Goal: Transaction & Acquisition: Book appointment/travel/reservation

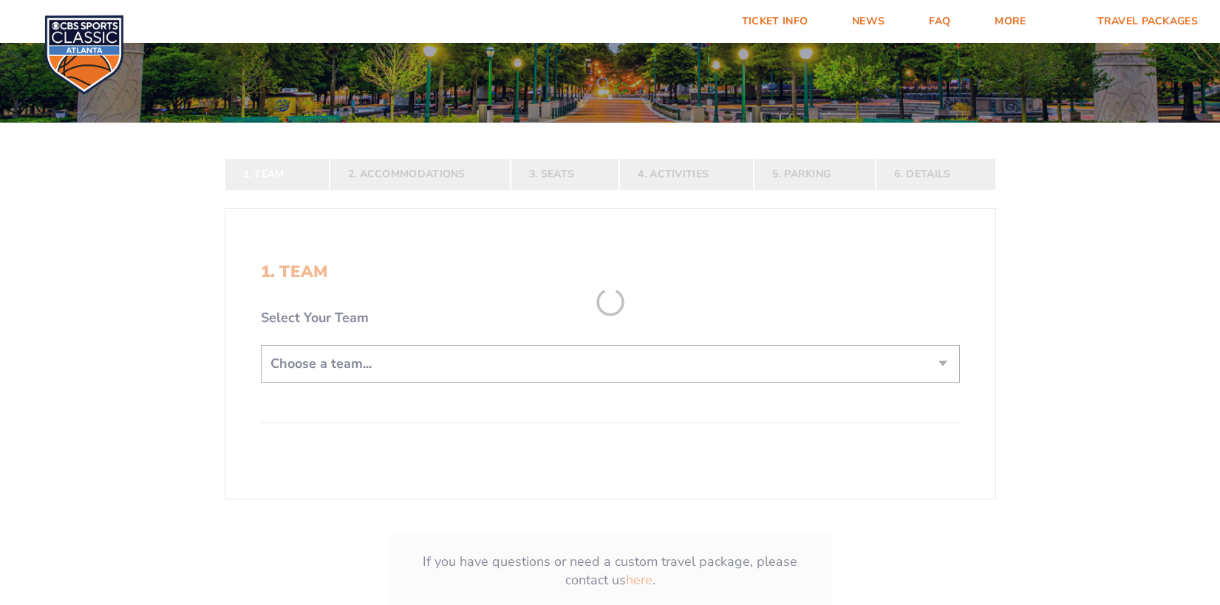
scroll to position [222, 0]
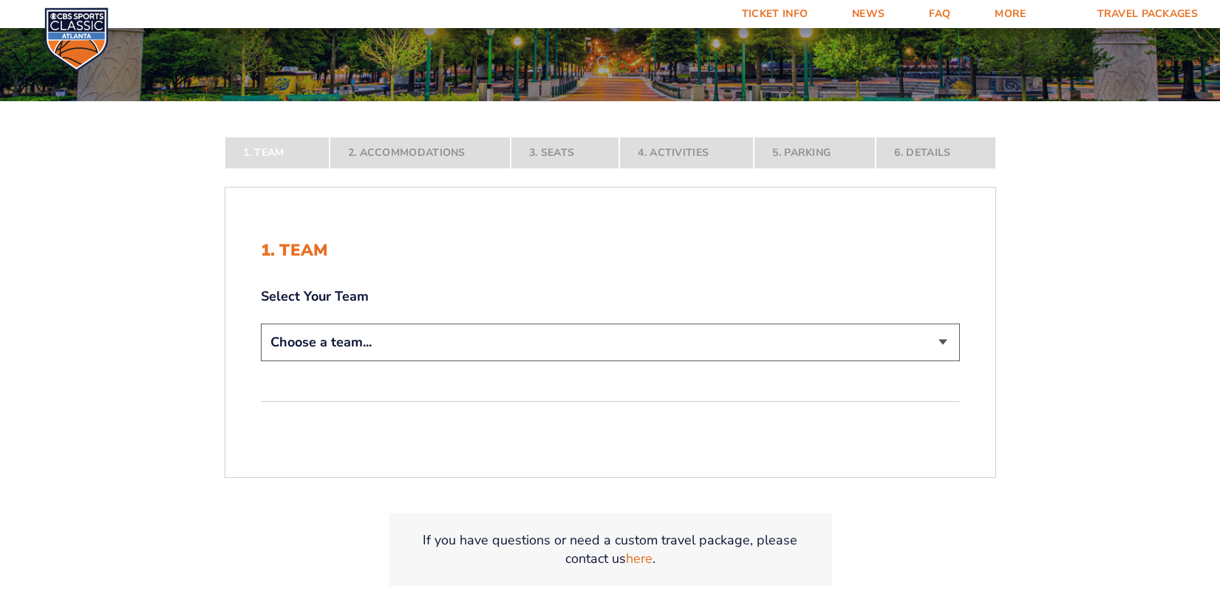
click at [942, 341] on select "Choose a team... [US_STATE] Wildcats [US_STATE] State Buckeyes [US_STATE] Tar H…" at bounding box center [610, 343] width 699 height 38
select select "20108"
click at [261, 361] on select "Choose a team... [US_STATE] Wildcats [US_STATE] State Buckeyes [US_STATE] Tar H…" at bounding box center [610, 343] width 699 height 38
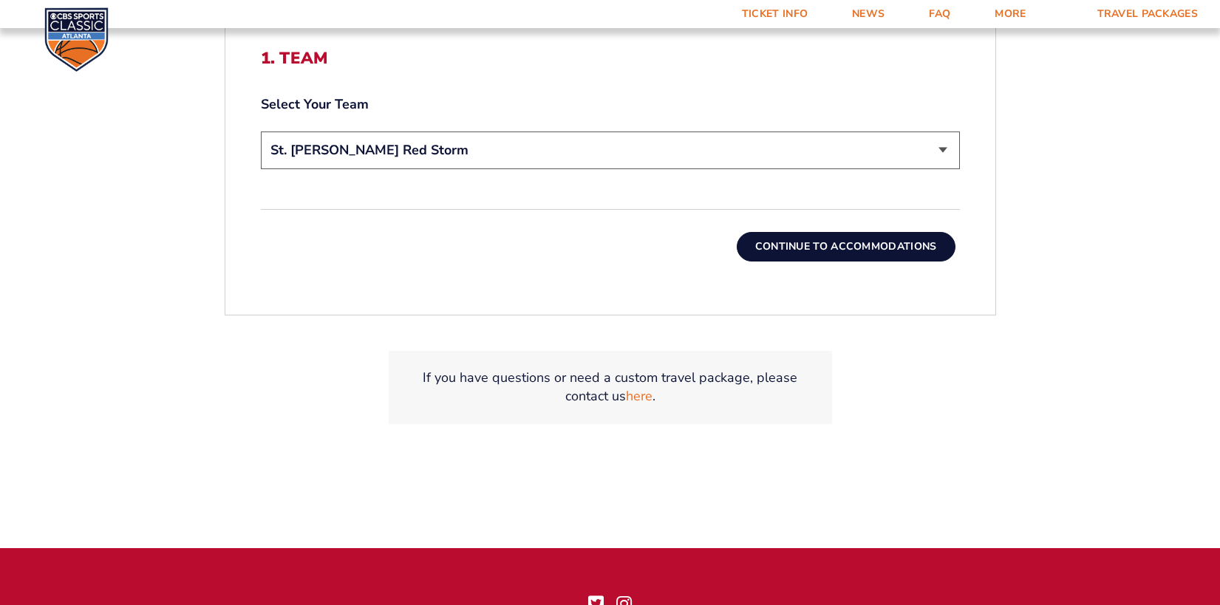
click at [914, 251] on button "Continue To Accommodations" at bounding box center [846, 247] width 219 height 30
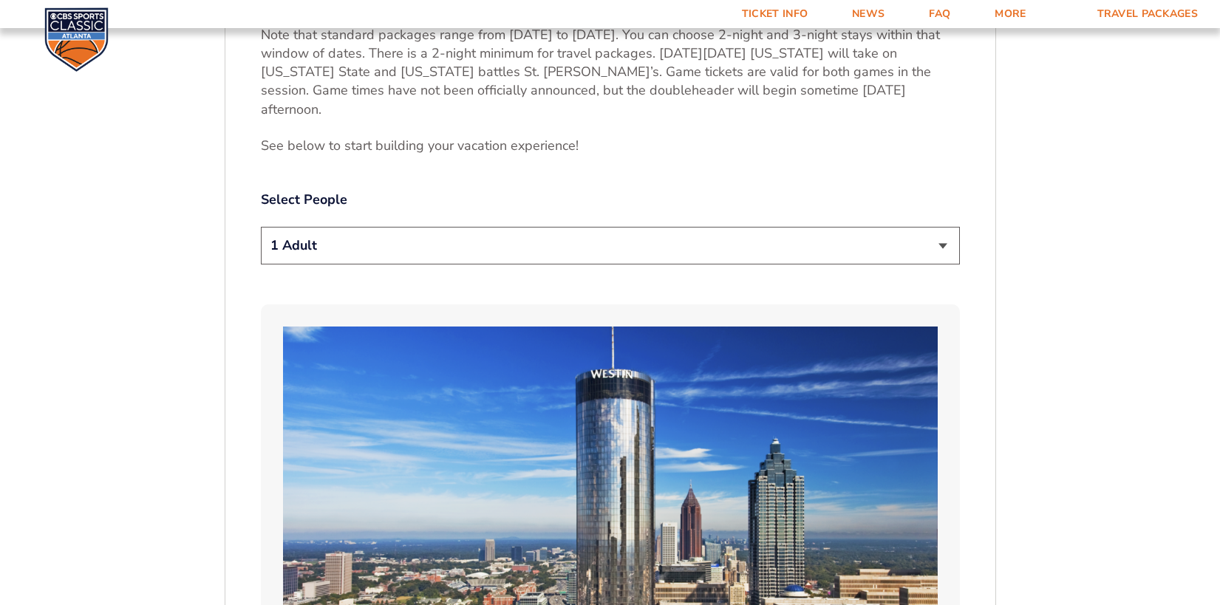
scroll to position [813, 0]
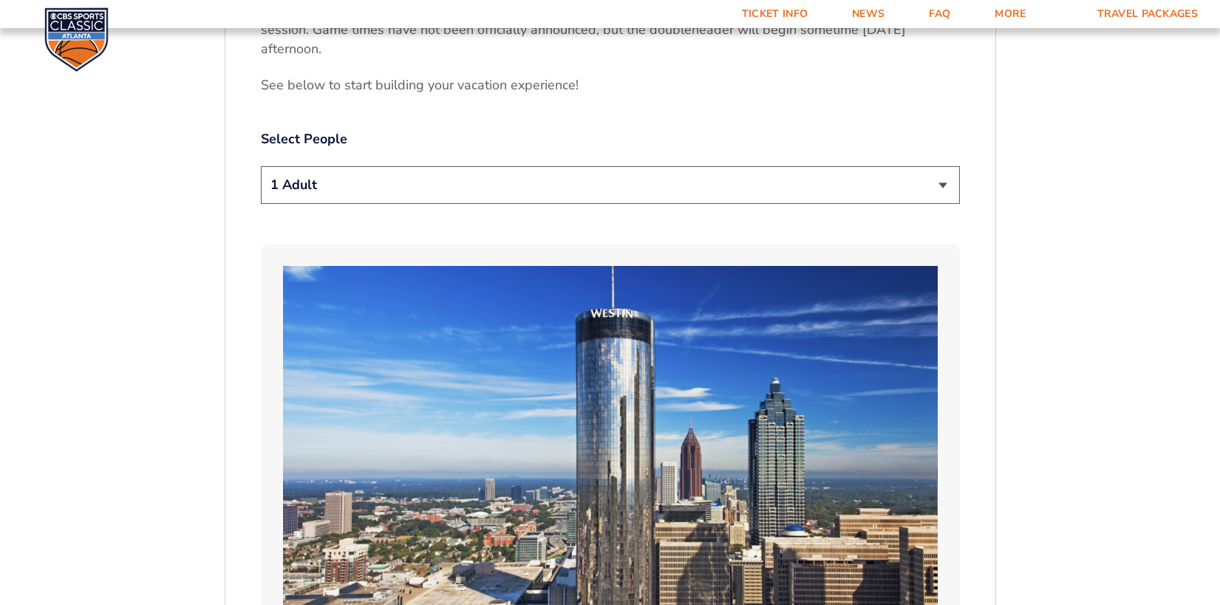
click at [770, 174] on select "1 Adult 2 Adults 3 Adults 4 Adults 2 Adults + 1 Child 2 Adults + 2 Children 2 A…" at bounding box center [610, 185] width 699 height 38
select select "2 Adults"
click at [261, 166] on select "1 Adult 2 Adults 3 Adults 4 Adults 2 Adults + 1 Child 2 Adults + 2 Children 2 A…" at bounding box center [610, 185] width 699 height 38
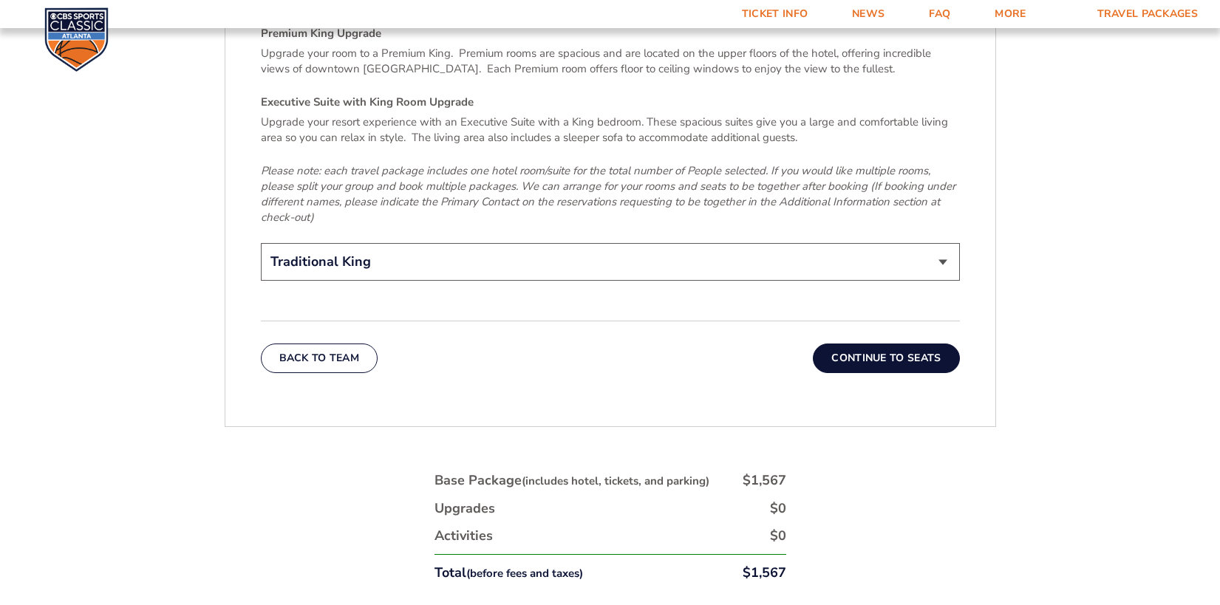
scroll to position [2144, 0]
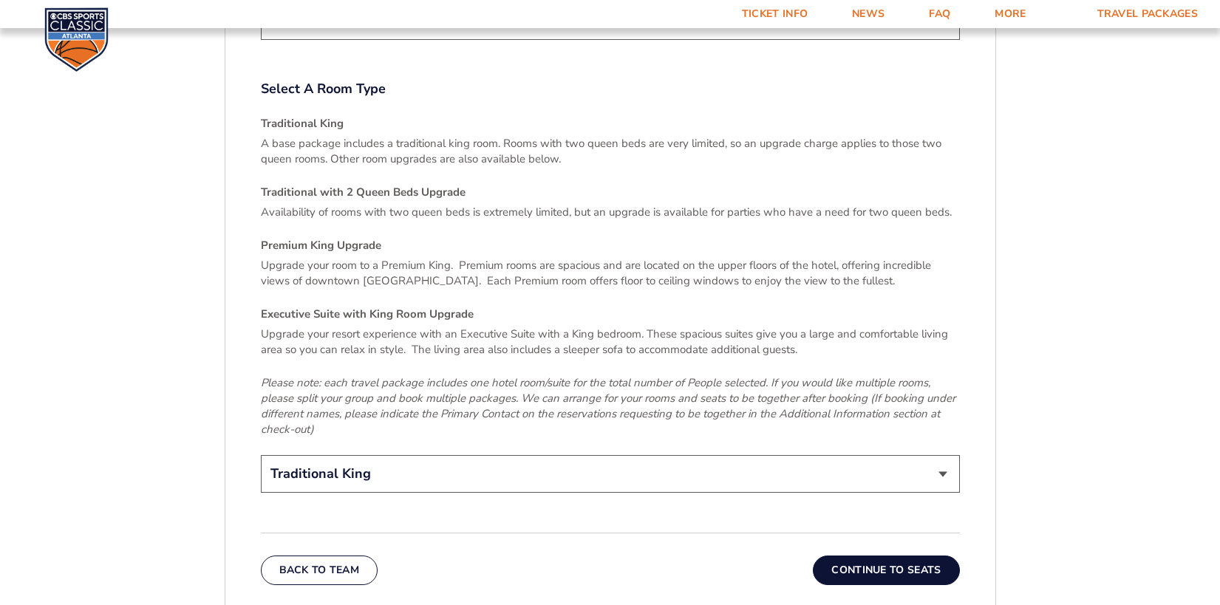
click at [906, 455] on select "Traditional King Traditional with 2 Queen Beds Upgrade (+$95 per night) Premium…" at bounding box center [610, 474] width 699 height 38
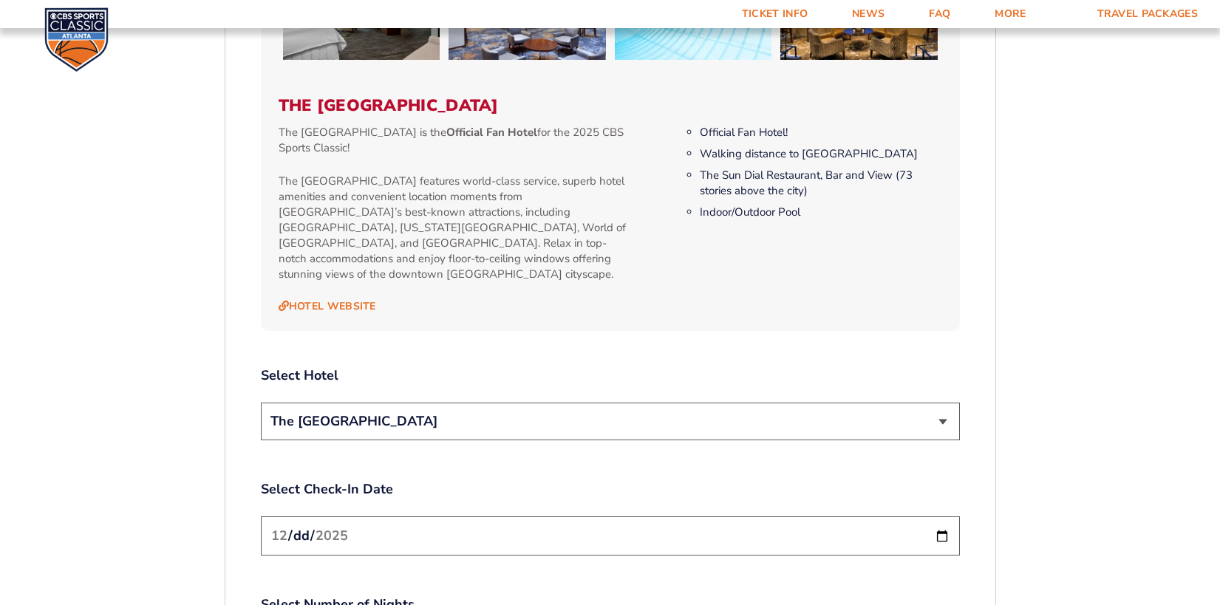
scroll to position [1478, 0]
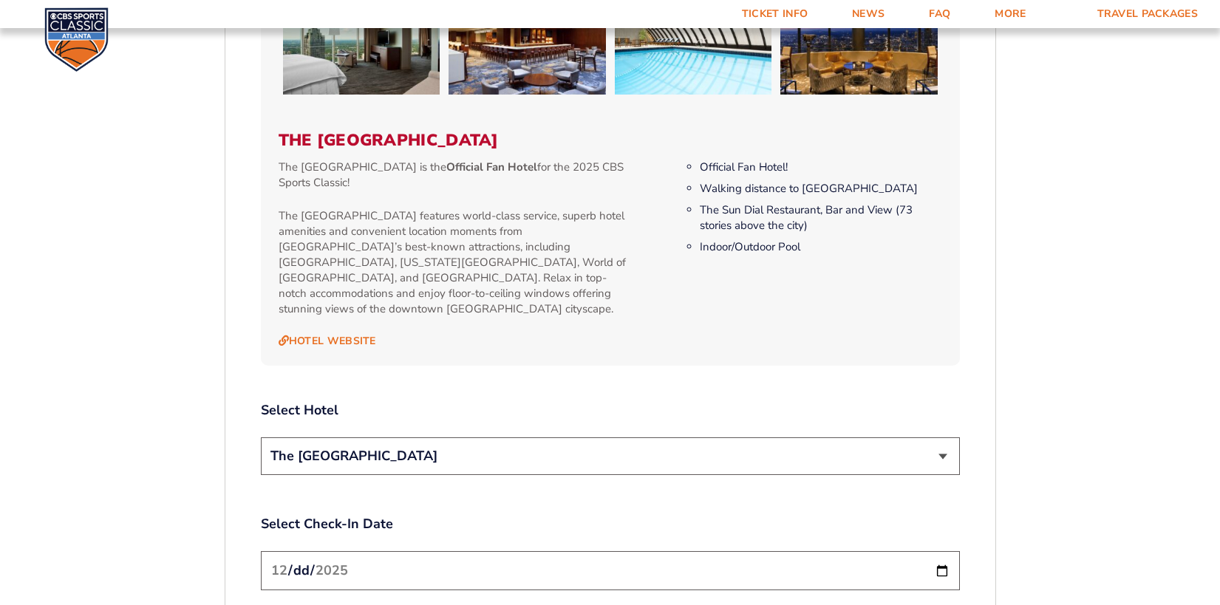
click at [945, 438] on select "The [GEOGRAPHIC_DATA]" at bounding box center [610, 457] width 699 height 38
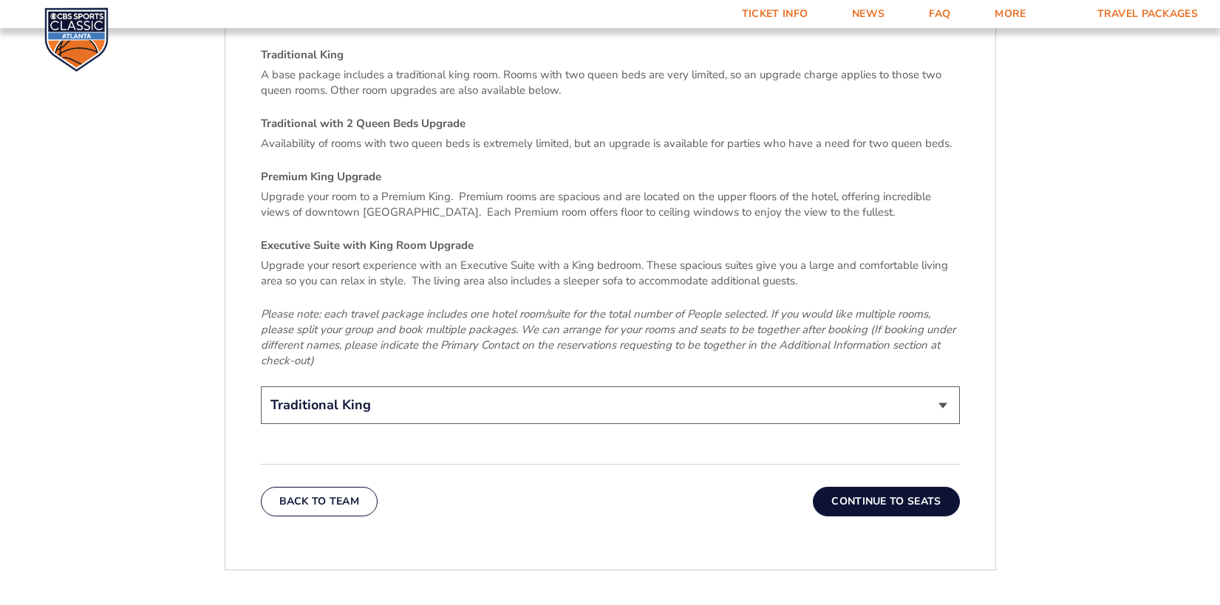
scroll to position [2365, 0]
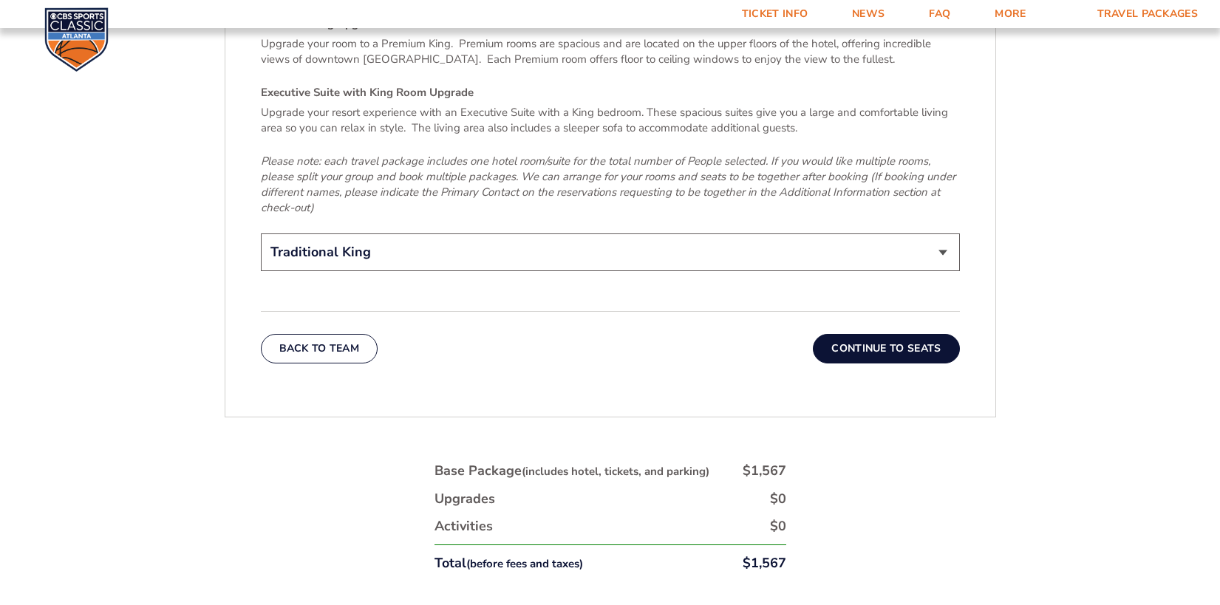
click at [865, 334] on button "Continue To Seats" at bounding box center [886, 349] width 146 height 30
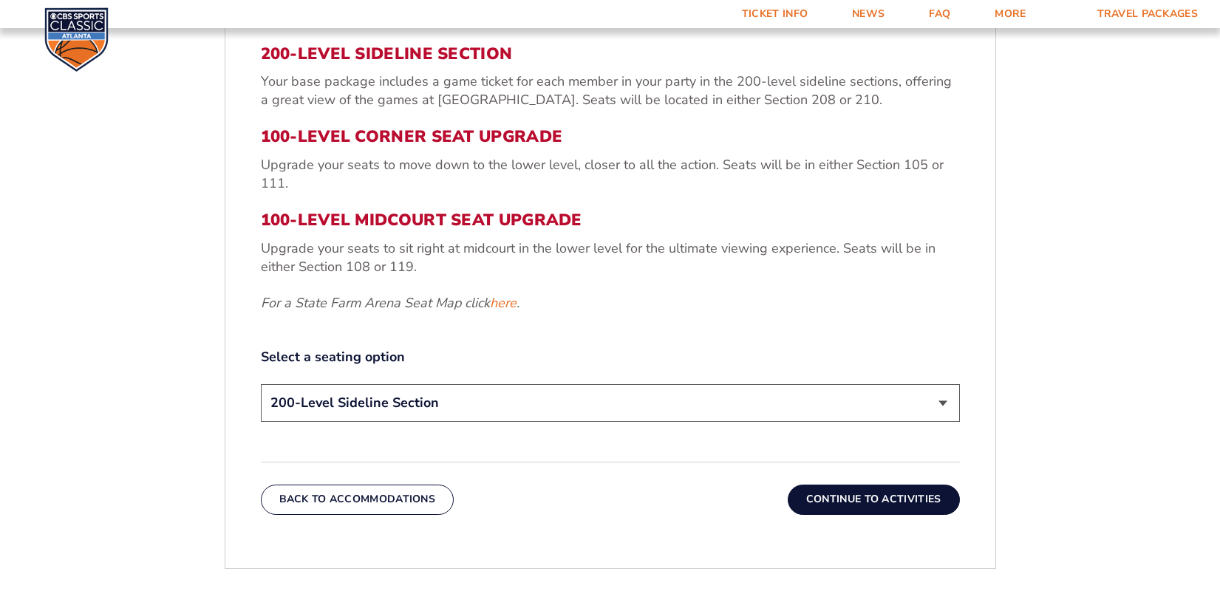
scroll to position [582, 0]
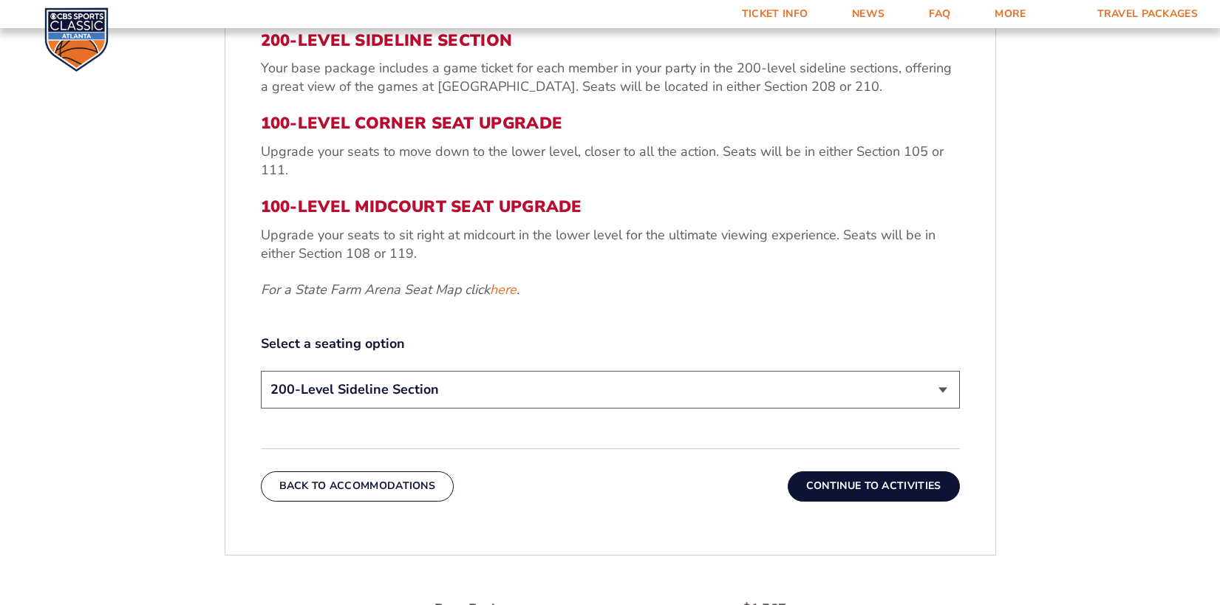
click at [522, 390] on select "200-Level Sideline Section 100-Level Corner Seat Upgrade (+$120 per person) 100…" at bounding box center [610, 390] width 699 height 38
click at [261, 371] on select "200-Level Sideline Section 100-Level Corner Seat Upgrade (+$120 per person) 100…" at bounding box center [610, 390] width 699 height 38
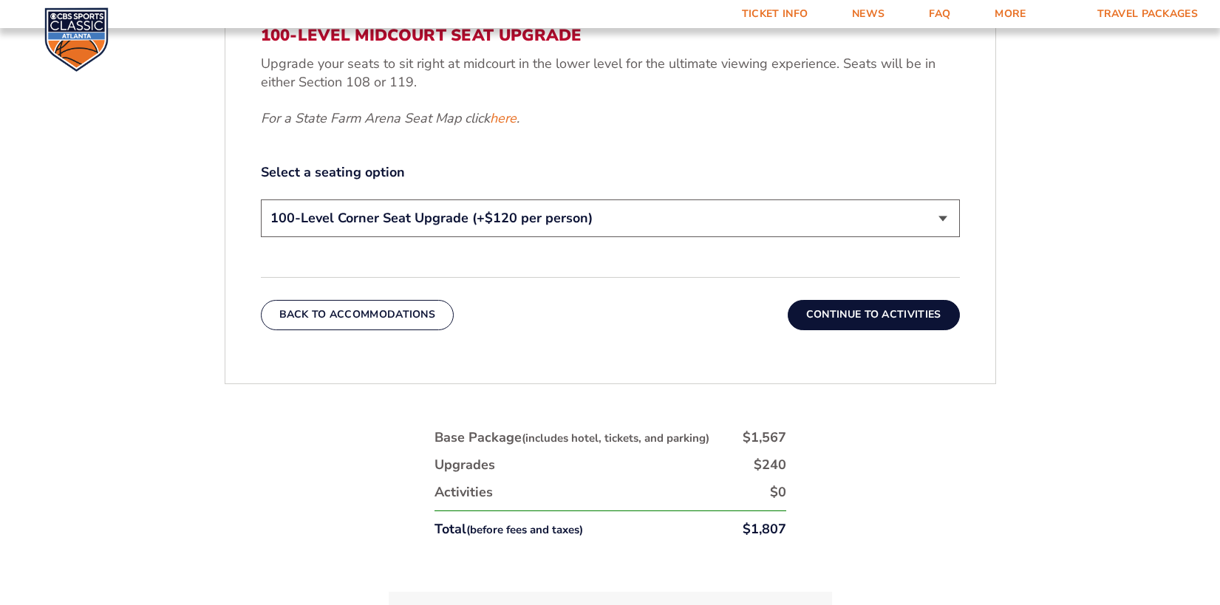
scroll to position [730, 0]
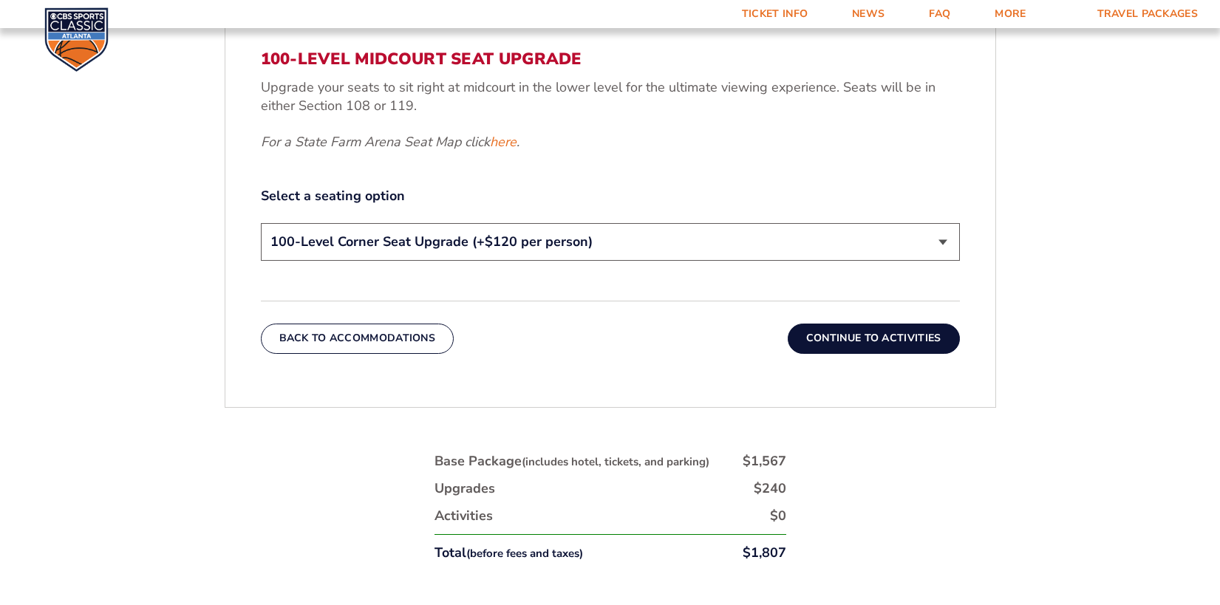
click at [710, 238] on select "200-Level Sideline Section 100-Level Corner Seat Upgrade (+$120 per person) 100…" at bounding box center [610, 242] width 699 height 38
click at [261, 223] on select "200-Level Sideline Section 100-Level Corner Seat Upgrade (+$120 per person) 100…" at bounding box center [610, 242] width 699 height 38
click at [585, 251] on select "200-Level Sideline Section 100-Level Corner Seat Upgrade (+$120 per person) 100…" at bounding box center [610, 242] width 699 height 38
click at [261, 223] on select "200-Level Sideline Section 100-Level Corner Seat Upgrade (+$120 per person) 100…" at bounding box center [610, 242] width 699 height 38
click at [622, 243] on select "200-Level Sideline Section 100-Level Corner Seat Upgrade (+$120 per person) 100…" at bounding box center [610, 242] width 699 height 38
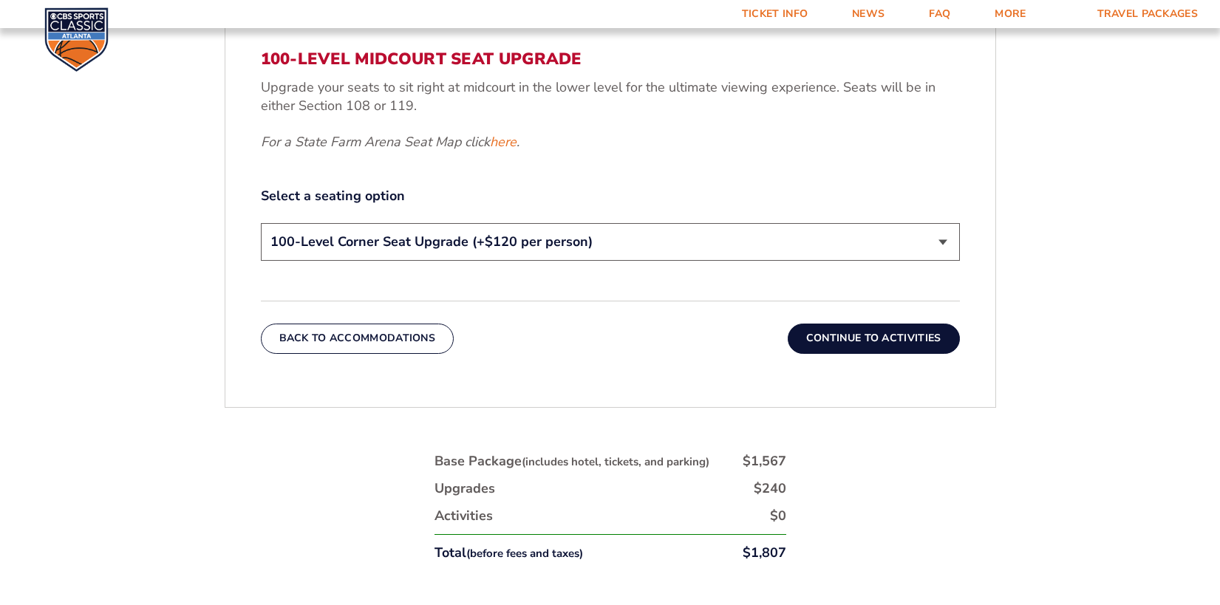
select select "200-Level Sideline Section"
click at [261, 223] on select "200-Level Sideline Section 100-Level Corner Seat Upgrade (+$120 per person) 100…" at bounding box center [610, 242] width 699 height 38
click at [848, 342] on button "Continue To Activities" at bounding box center [874, 339] width 172 height 30
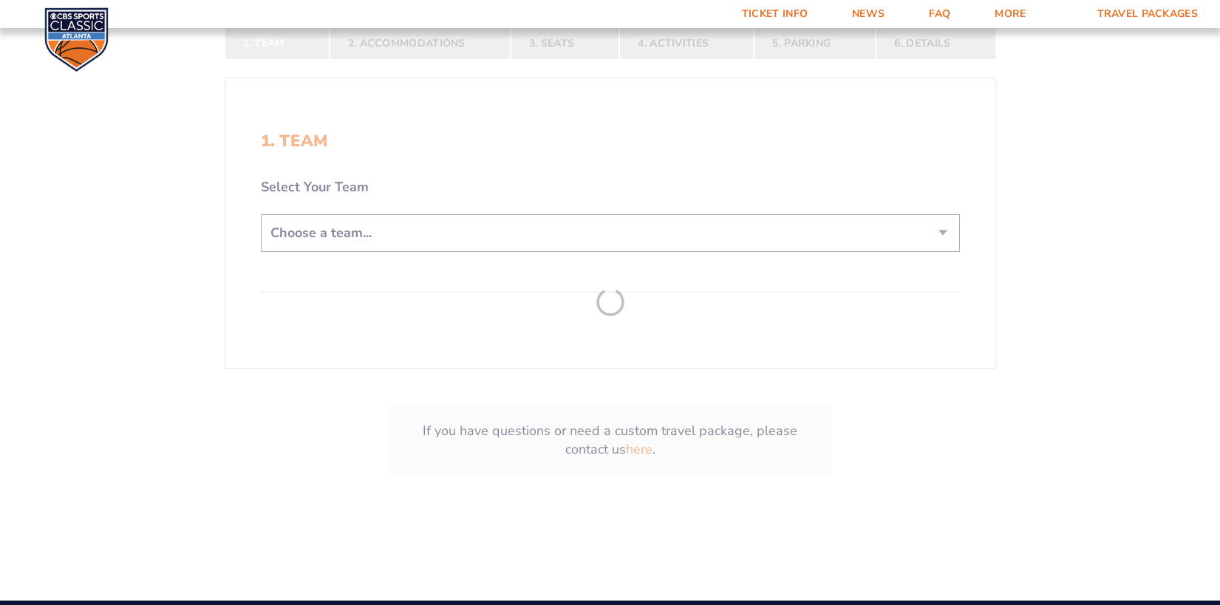
scroll to position [370, 0]
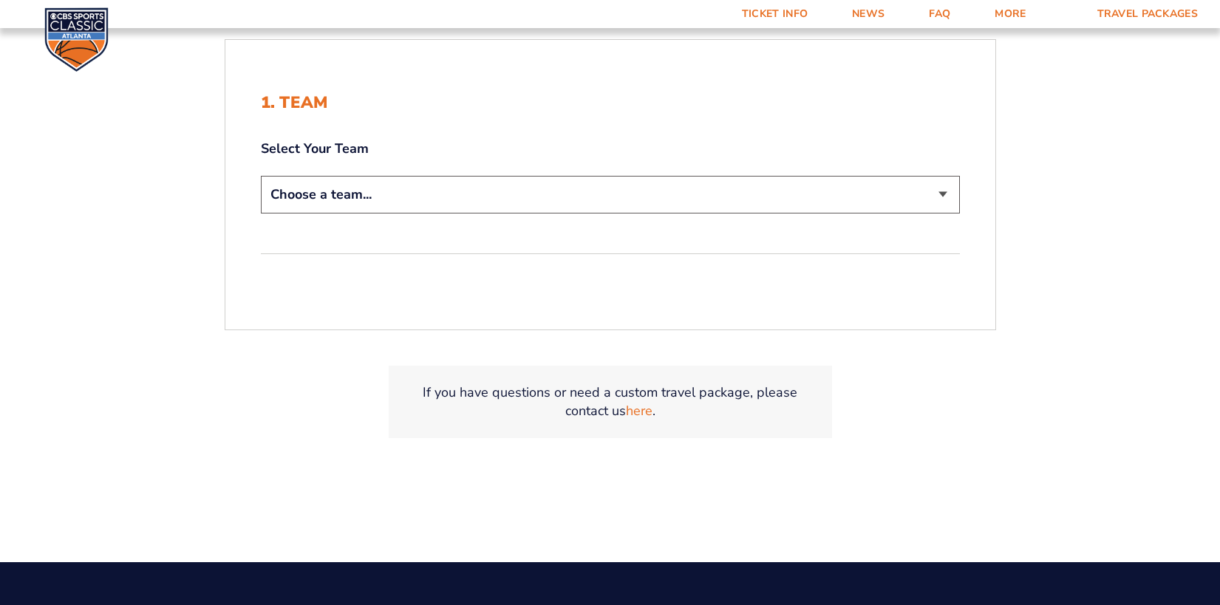
click at [628, 204] on select "Choose a team... [US_STATE] Wildcats [US_STATE] State Buckeyes [US_STATE] Tar H…" at bounding box center [610, 195] width 699 height 38
select select "20108"
click at [261, 176] on select "Choose a team... [US_STATE] Wildcats [US_STATE] State Buckeyes [US_STATE] Tar H…" at bounding box center [610, 195] width 699 height 38
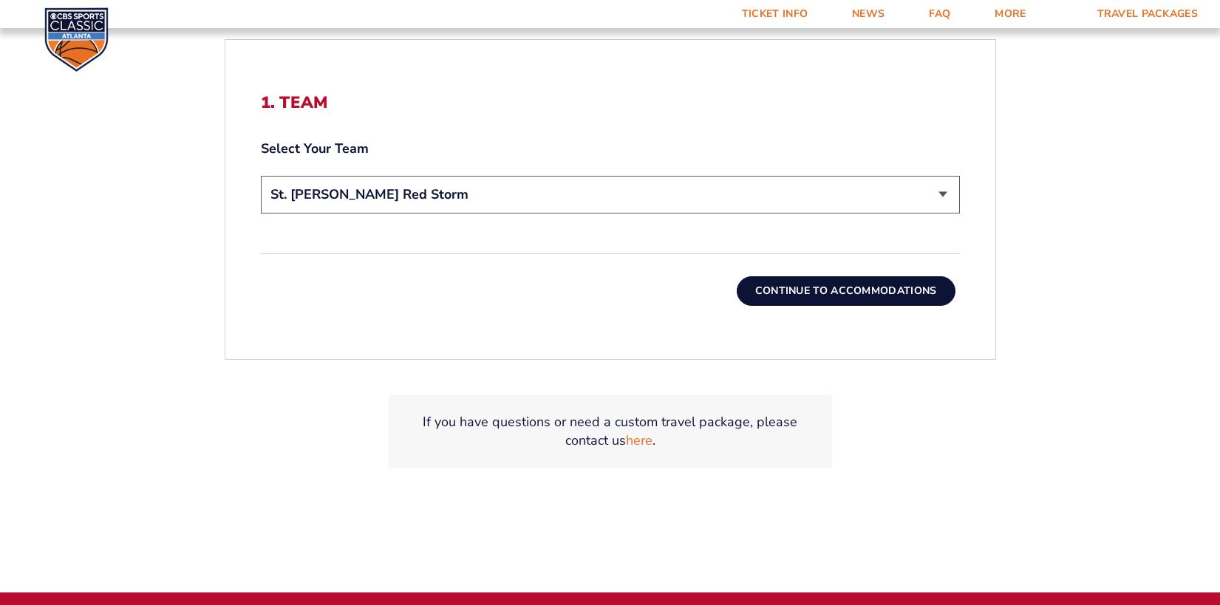
click at [836, 292] on button "Continue To Accommodations" at bounding box center [846, 291] width 219 height 30
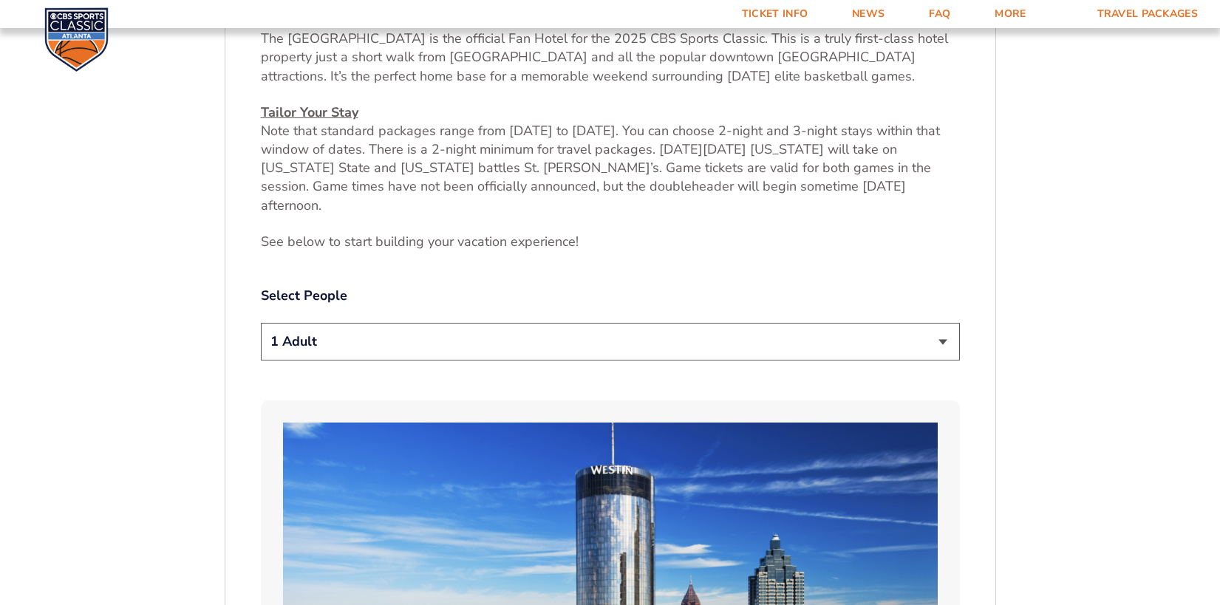
scroll to position [656, 0]
click at [911, 324] on select "1 Adult 2 Adults 3 Adults 4 Adults 2 Adults + 1 Child 2 Adults + 2 Children 2 A…" at bounding box center [610, 343] width 699 height 38
click at [261, 324] on select "1 Adult 2 Adults 3 Adults 4 Adults 2 Adults + 1 Child 2 Adults + 2 Children 2 A…" at bounding box center [610, 343] width 699 height 38
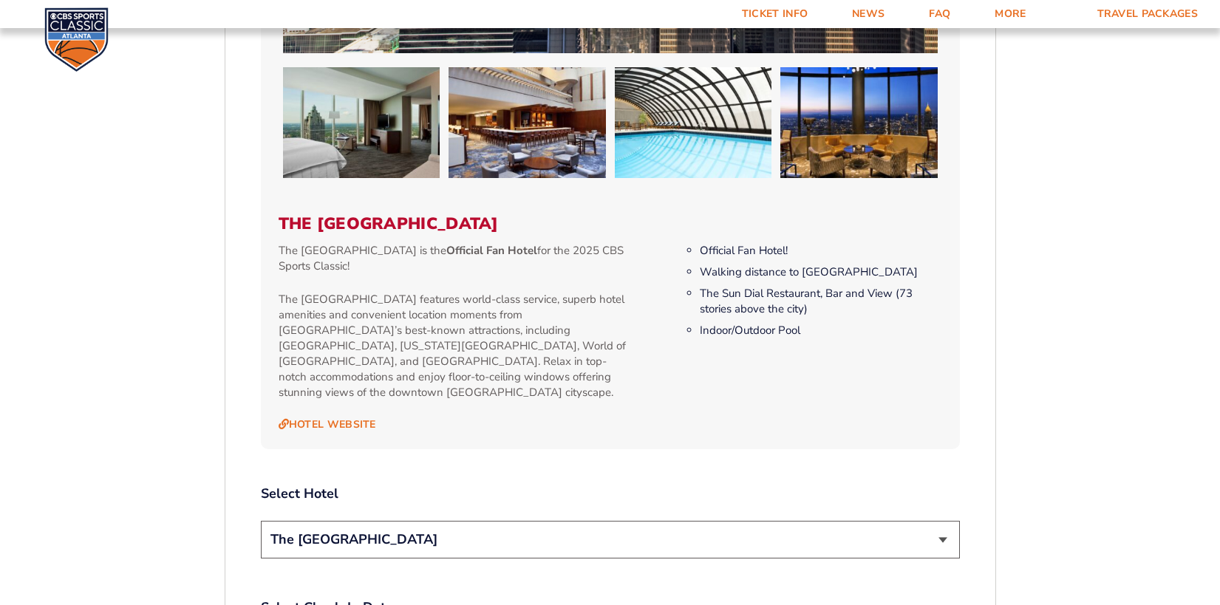
scroll to position [1764, 0]
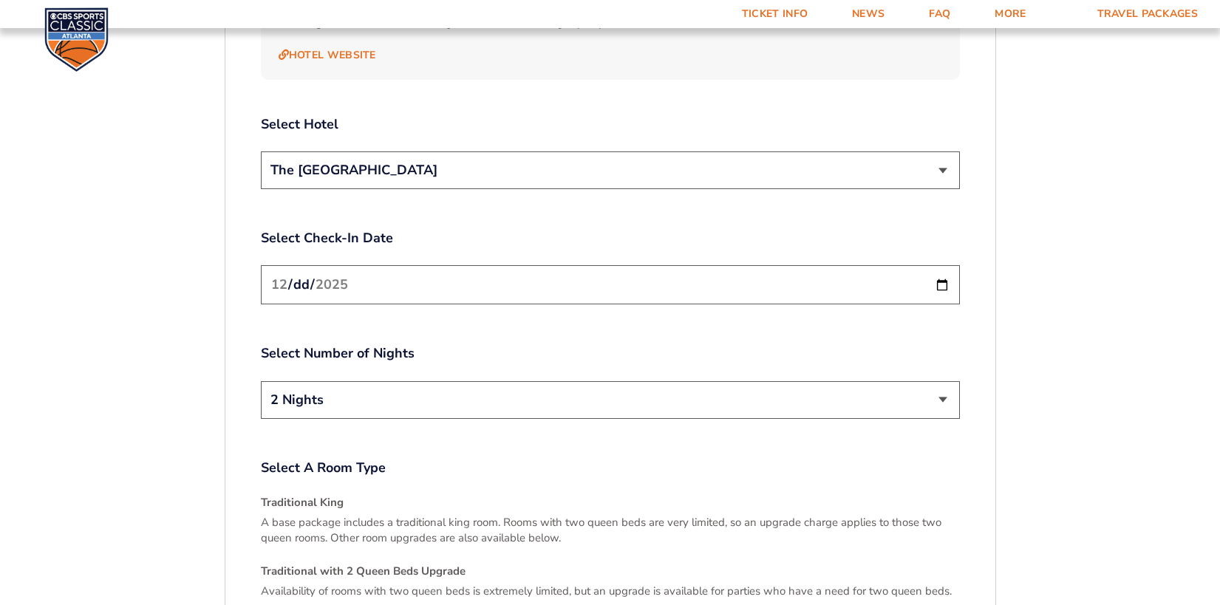
click at [715, 381] on select "2 Nights 3 Nights" at bounding box center [610, 400] width 699 height 38
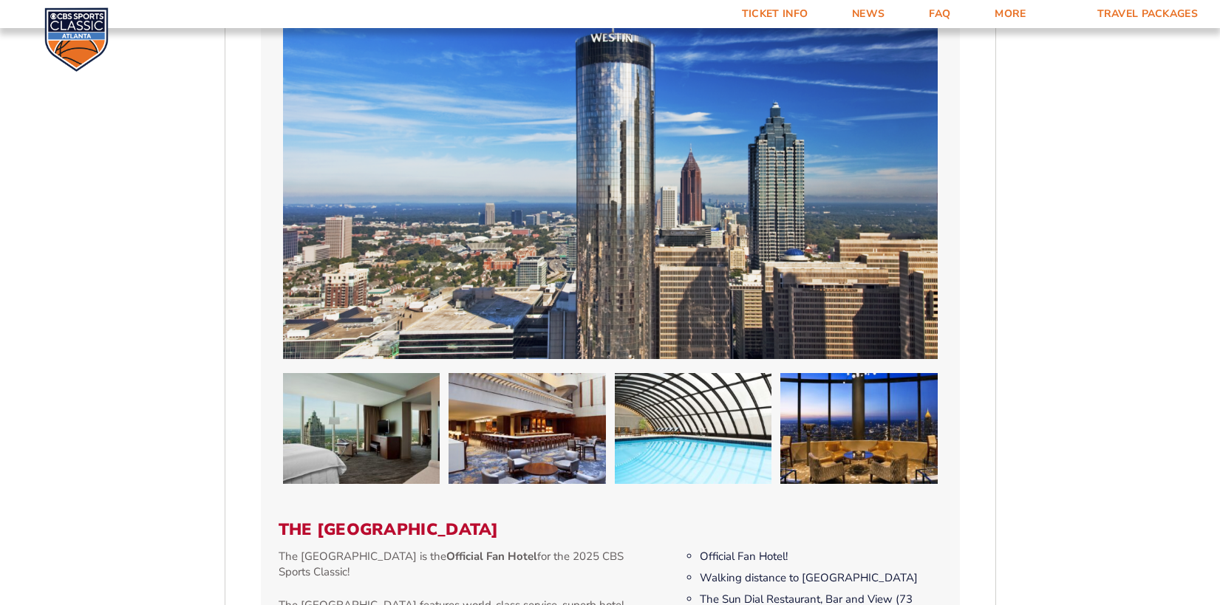
scroll to position [730, 0]
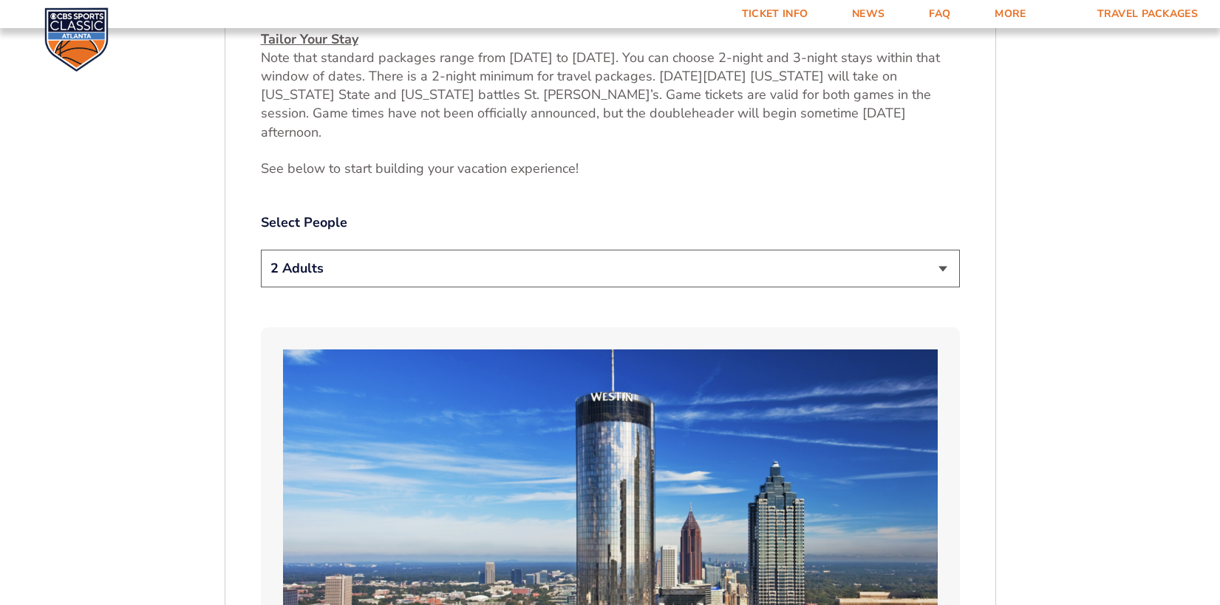
click at [766, 250] on select "1 Adult 2 Adults 3 Adults 4 Adults 2 Adults + 1 Child 2 Adults + 2 Children 2 A…" at bounding box center [610, 269] width 699 height 38
click at [261, 250] on select "1 Adult 2 Adults 3 Adults 4 Adults 2 Adults + 1 Child 2 Adults + 2 Children 2 A…" at bounding box center [610, 269] width 699 height 38
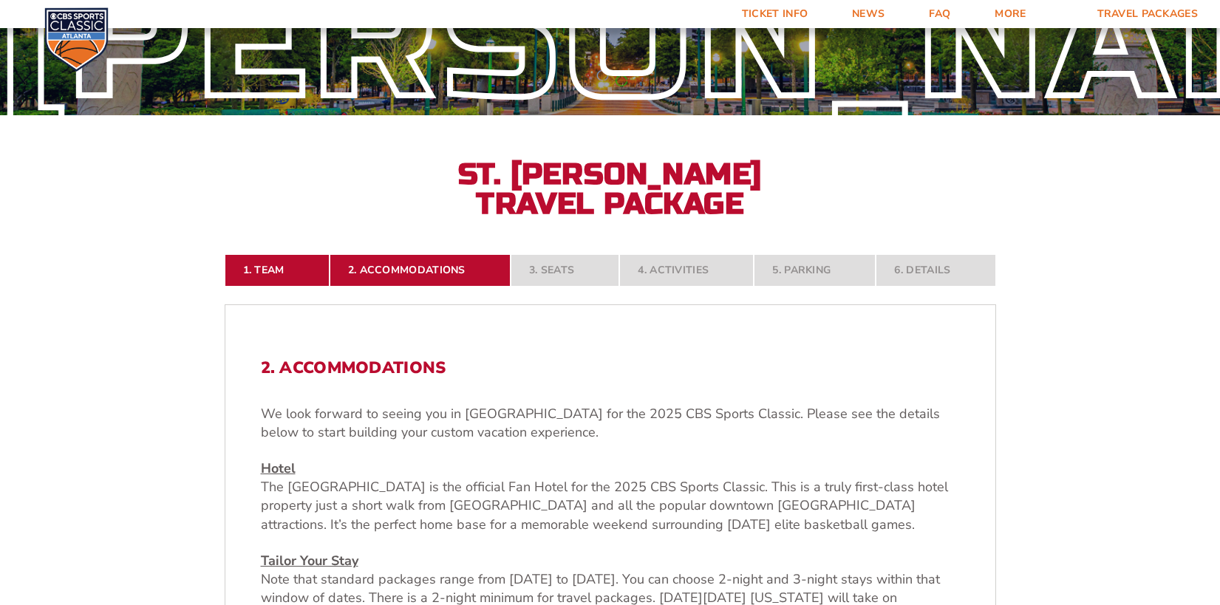
scroll to position [678, 0]
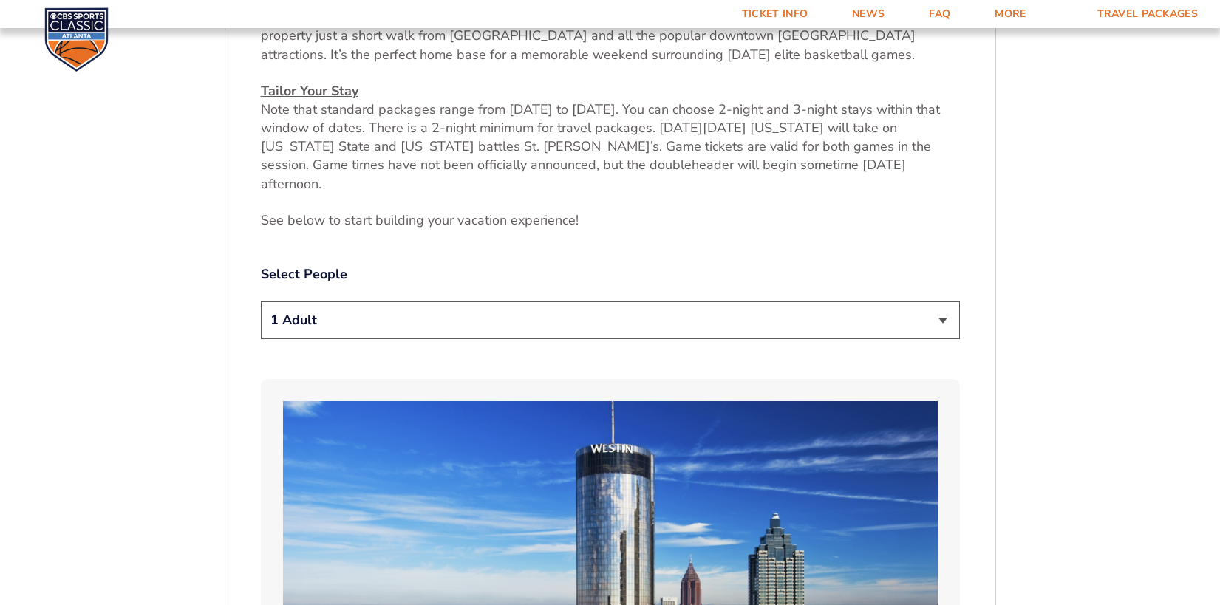
click at [356, 307] on select "1 Adult 2 Adults 3 Adults 4 Adults 2 Adults + 1 Child 2 Adults + 2 Children 2 A…" at bounding box center [610, 321] width 699 height 38
select select "2 Adults"
click at [261, 302] on select "1 Adult 2 Adults 3 Adults 4 Adults 2 Adults + 1 Child 2 Adults + 2 Children 2 A…" at bounding box center [610, 321] width 699 height 38
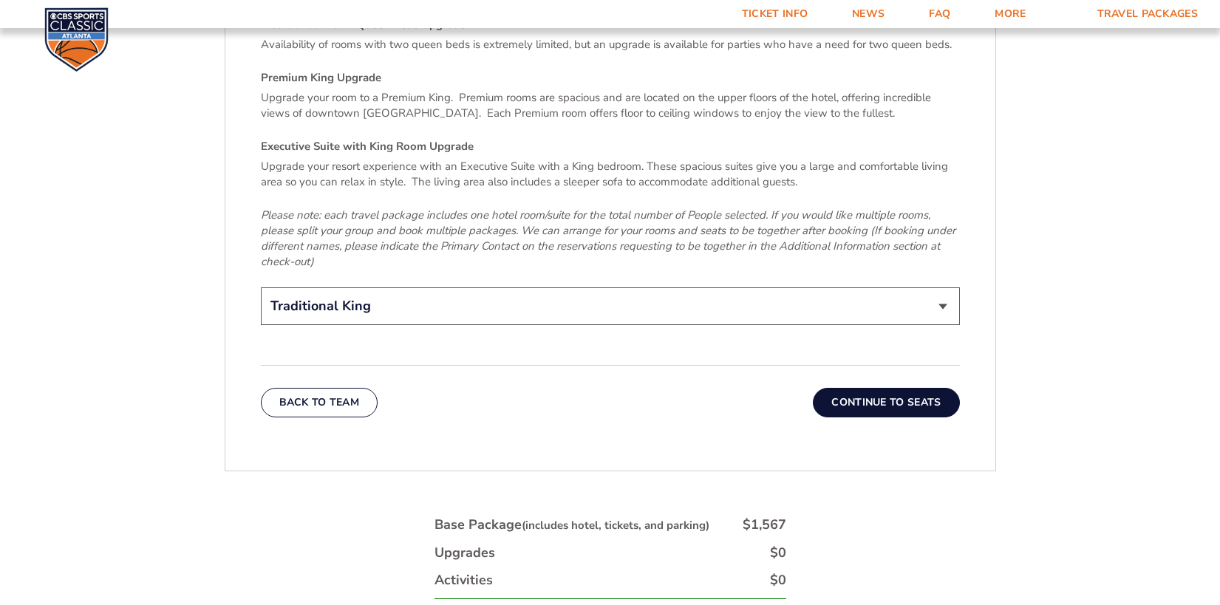
scroll to position [2378, 0]
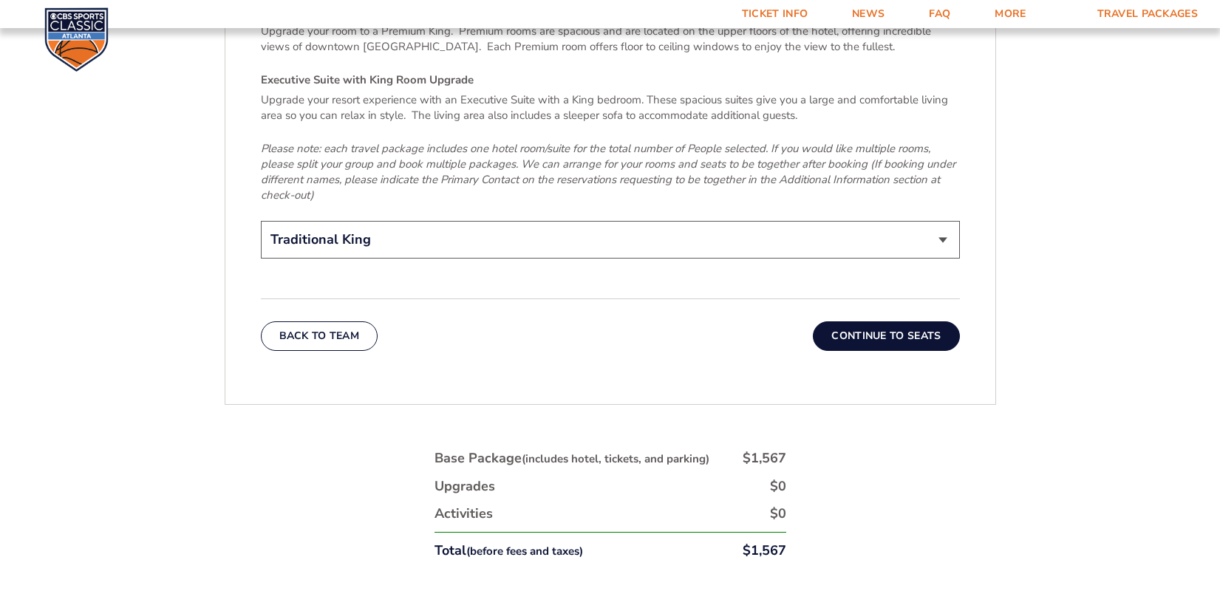
click at [900, 299] on div "Back To Team Continue To Seats" at bounding box center [610, 325] width 699 height 52
click at [904, 322] on button "Continue To Seats" at bounding box center [886, 337] width 146 height 30
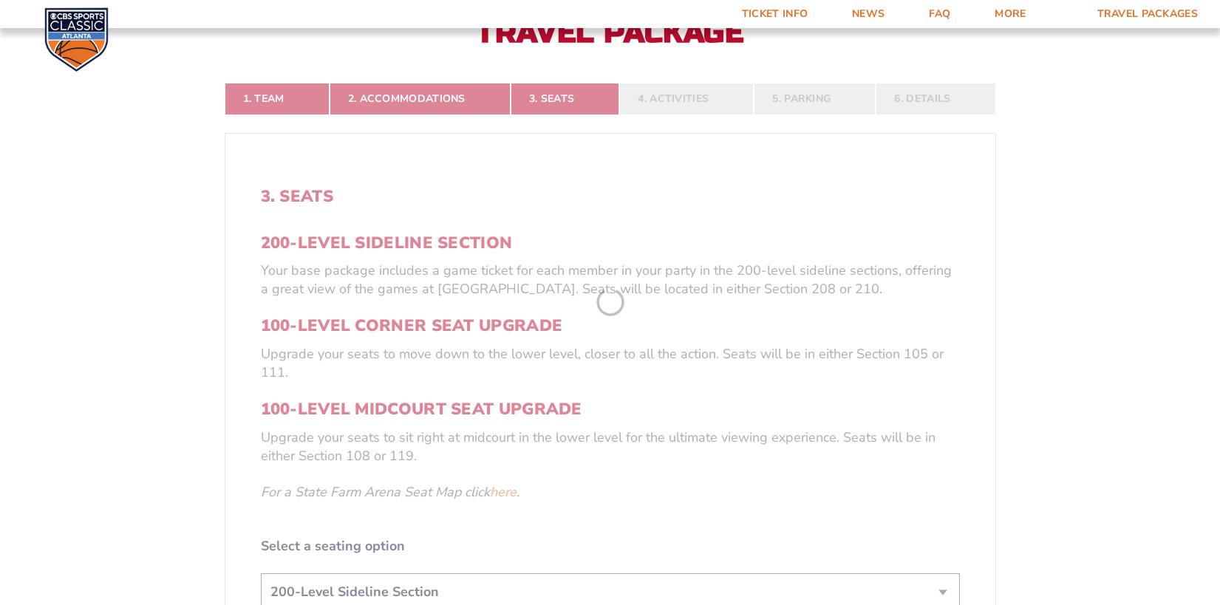
scroll to position [730, 0]
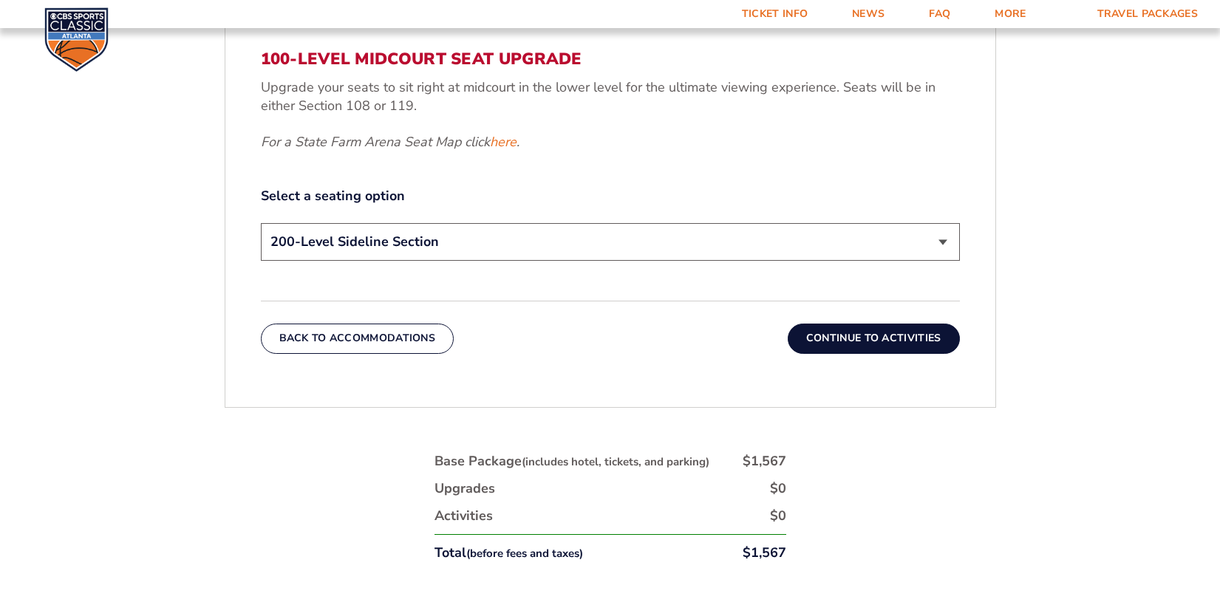
click at [680, 245] on select "200-Level Sideline Section 100-Level Corner Seat Upgrade (+$120 per person) 100…" at bounding box center [610, 242] width 699 height 38
select select "100-Level Corner Seat Upgrade"
click at [261, 223] on select "200-Level Sideline Section 100-Level Corner Seat Upgrade (+$120 per person) 100…" at bounding box center [610, 242] width 699 height 38
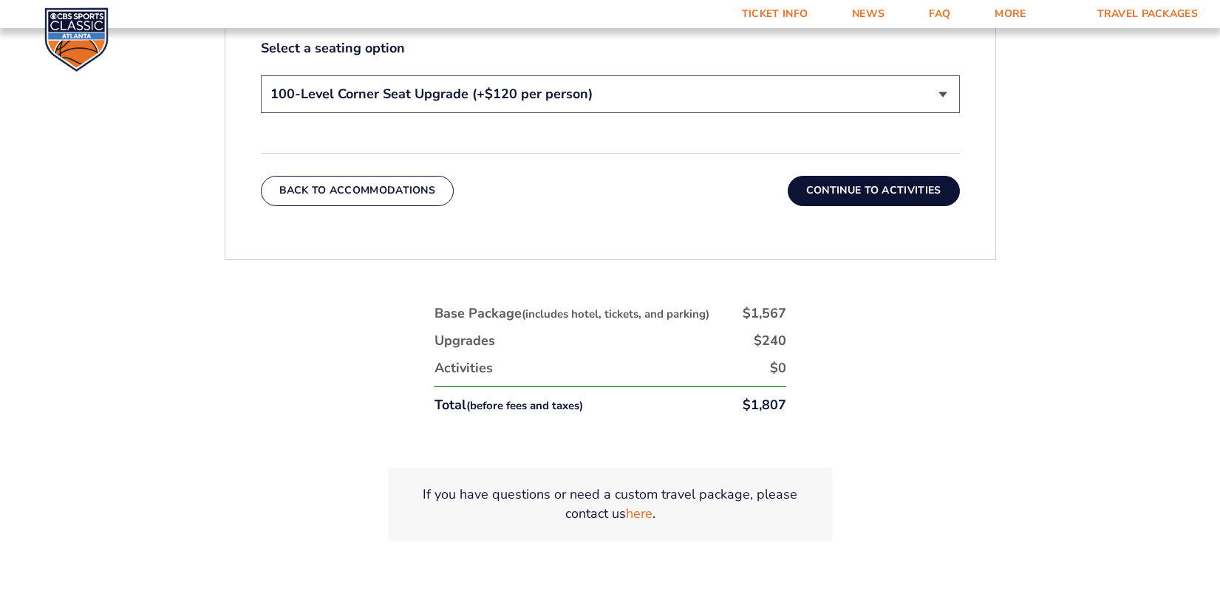
scroll to position [803, 0]
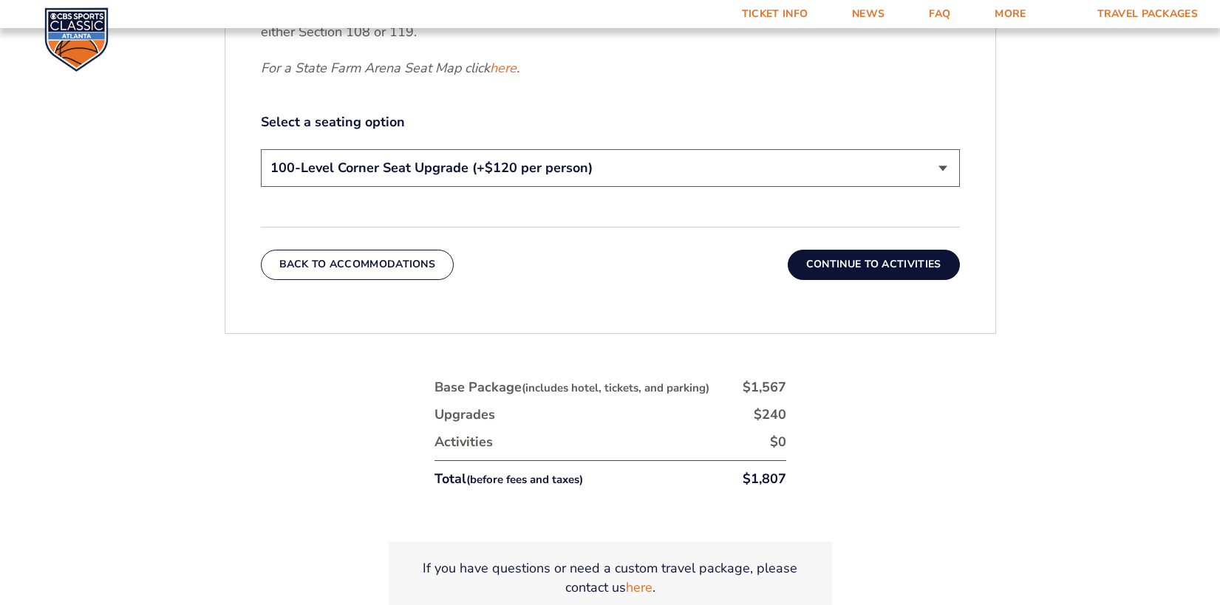
click at [852, 268] on button "Continue To Activities" at bounding box center [874, 265] width 172 height 30
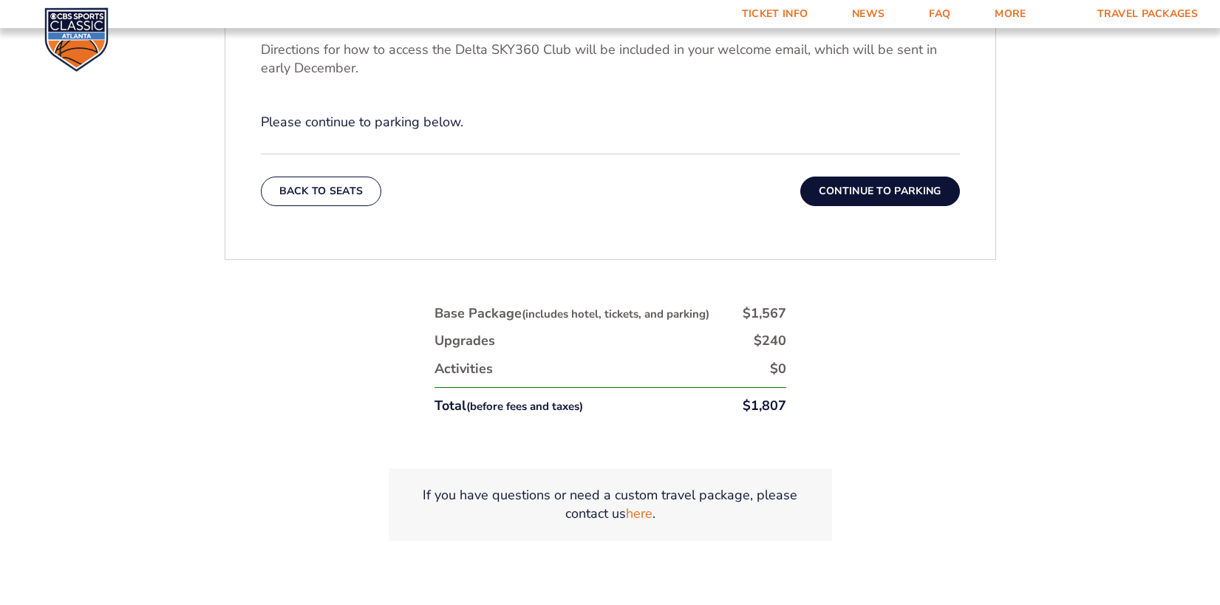
scroll to position [730, 0]
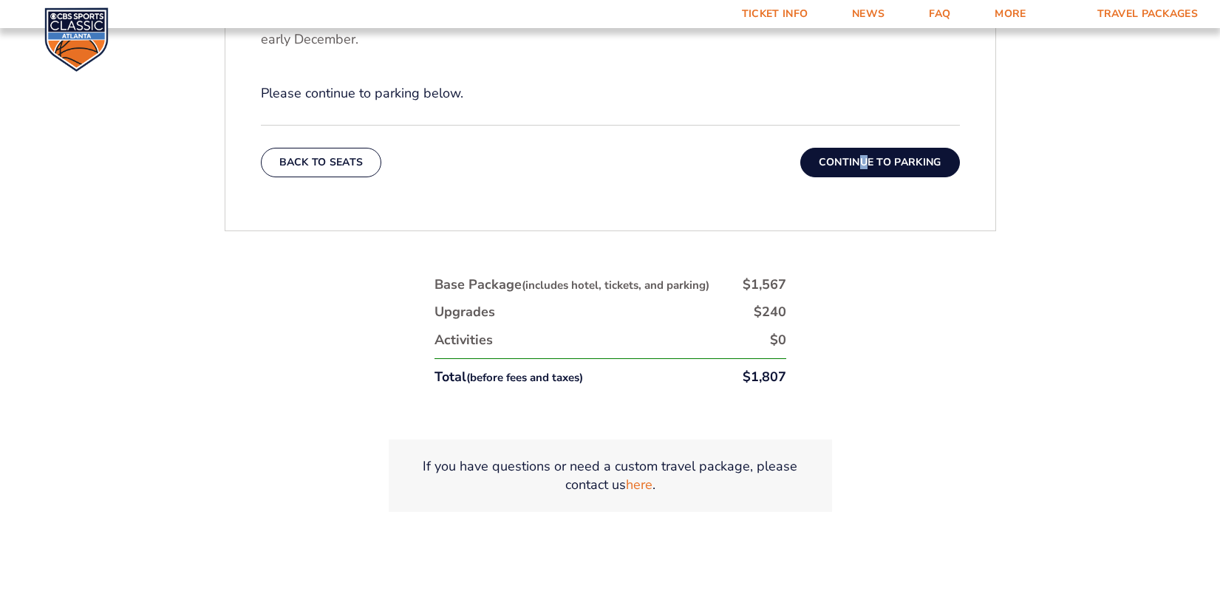
click at [863, 145] on div "Back To Seats Continue To Parking" at bounding box center [610, 151] width 699 height 52
click at [867, 163] on button "Continue To Parking" at bounding box center [881, 163] width 160 height 30
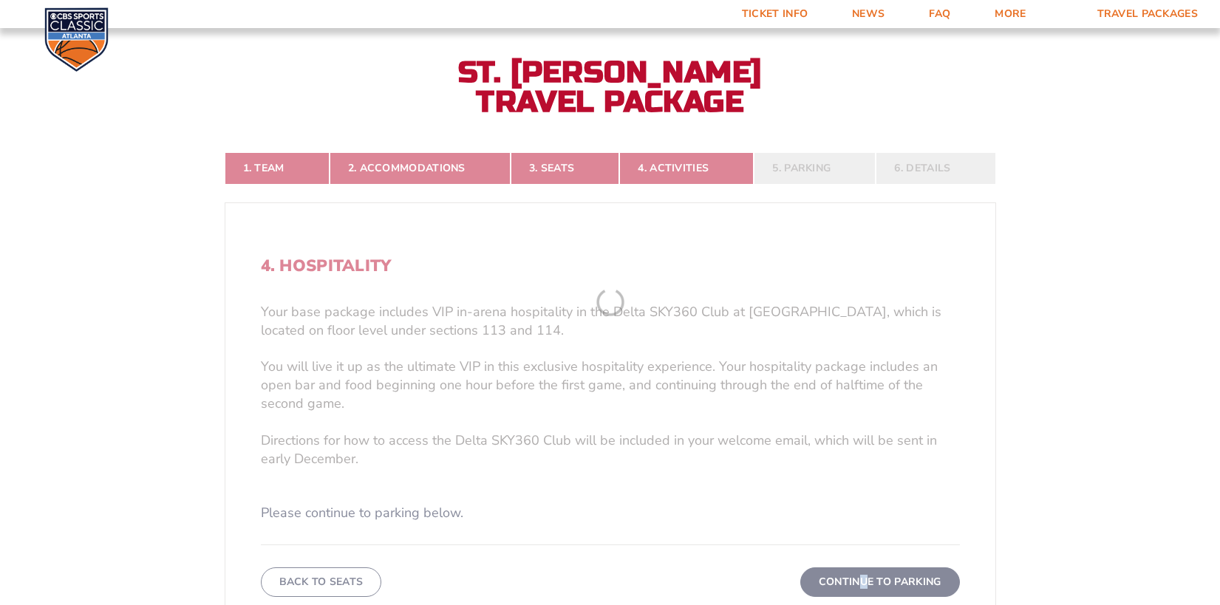
scroll to position [286, 0]
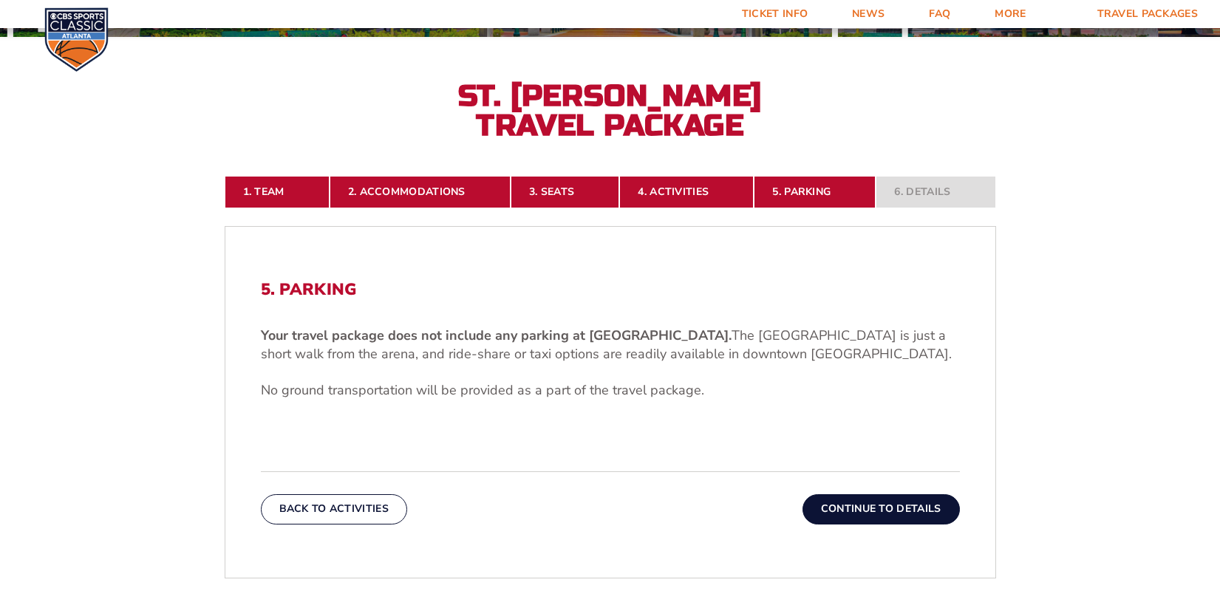
click at [882, 505] on button "Continue To Details" at bounding box center [881, 509] width 157 height 30
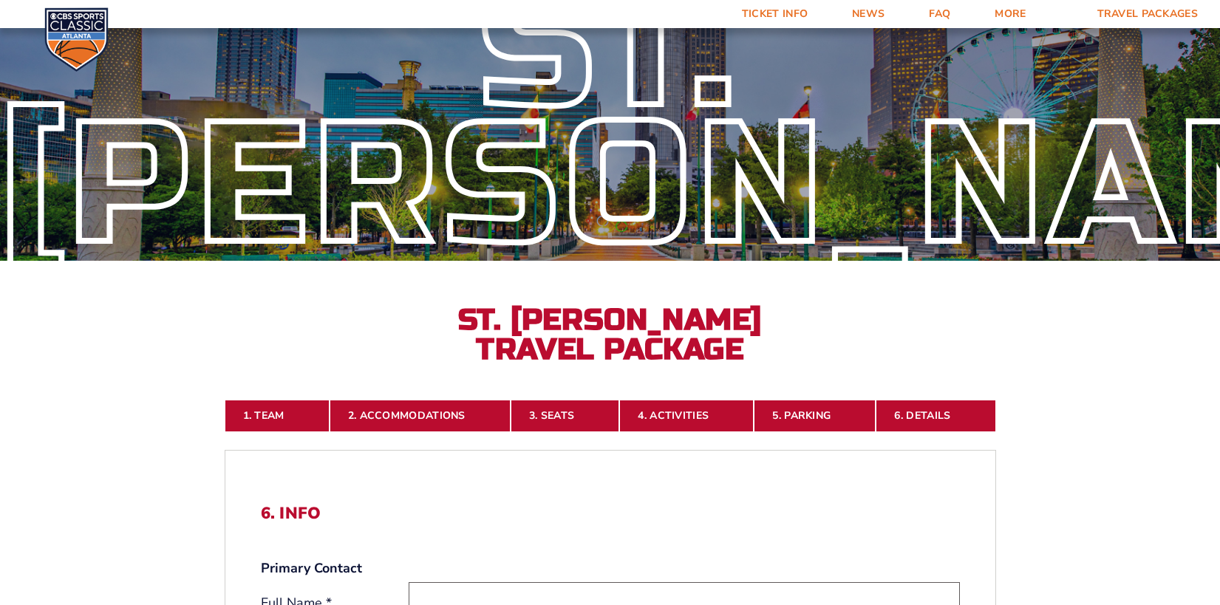
scroll to position [0, 0]
